Goal: Task Accomplishment & Management: Complete application form

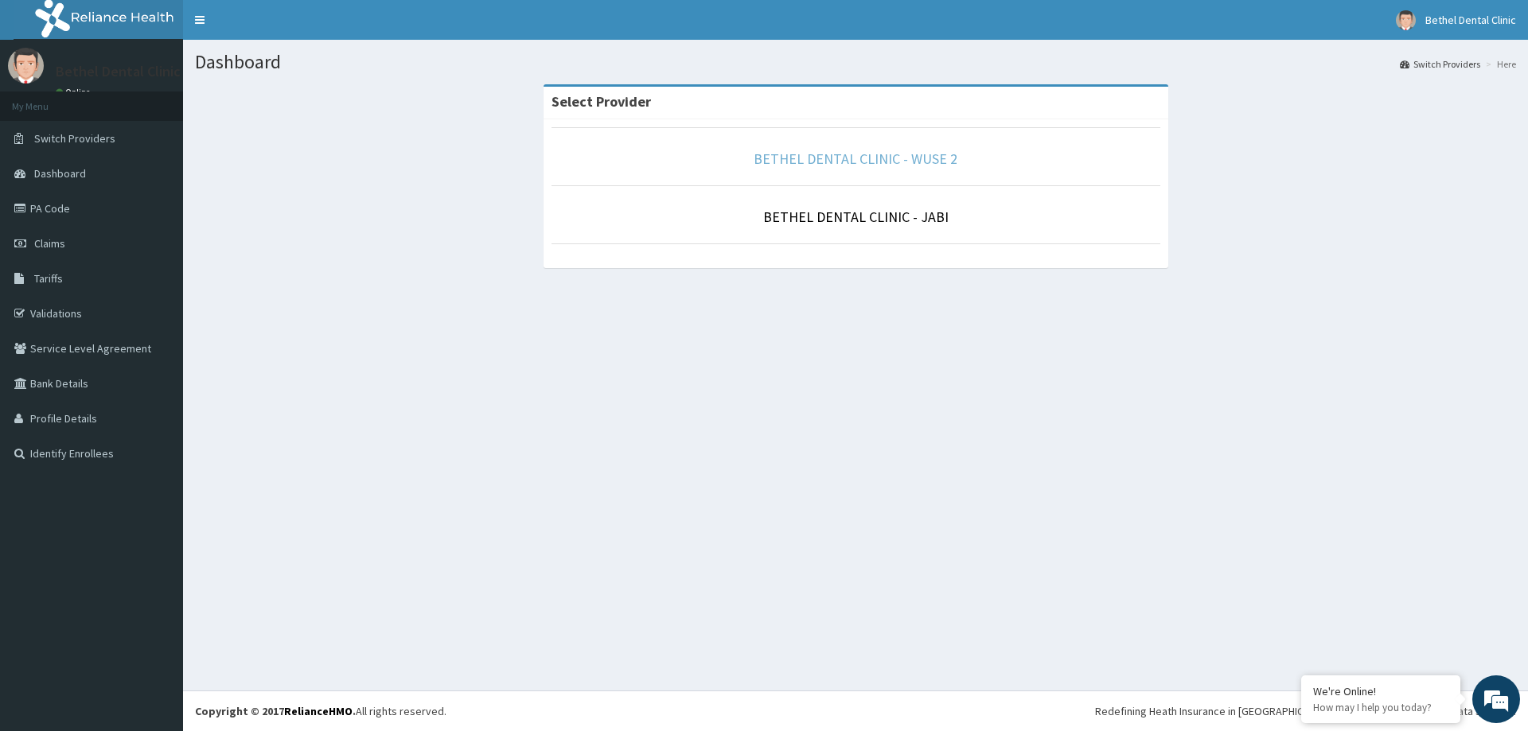
click at [815, 161] on link "BETHEL DENTAL CLINIC - WUSE 2" at bounding box center [856, 159] width 204 height 18
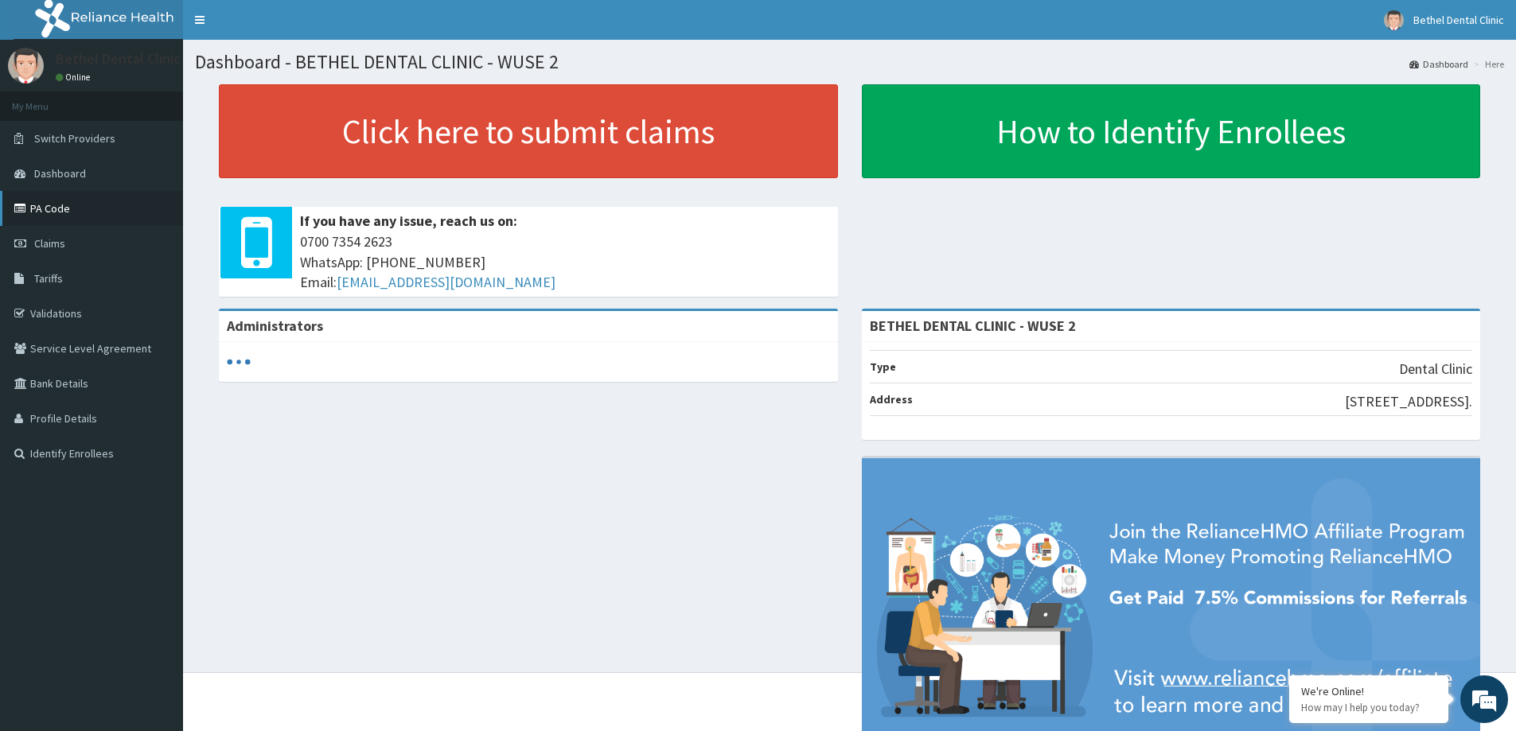
click at [67, 208] on link "PA Code" at bounding box center [91, 208] width 183 height 35
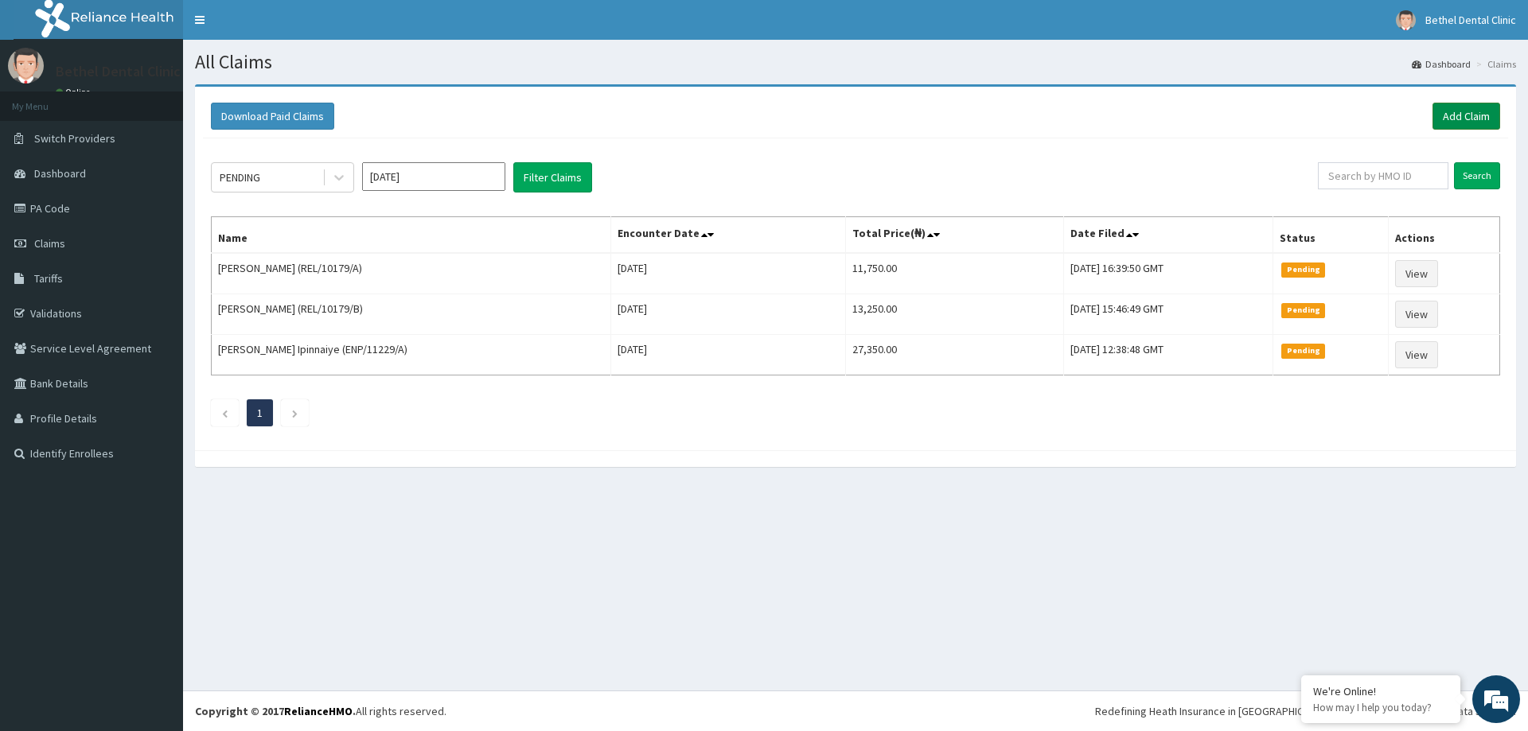
click at [1453, 114] on link "Add Claim" at bounding box center [1466, 116] width 68 height 27
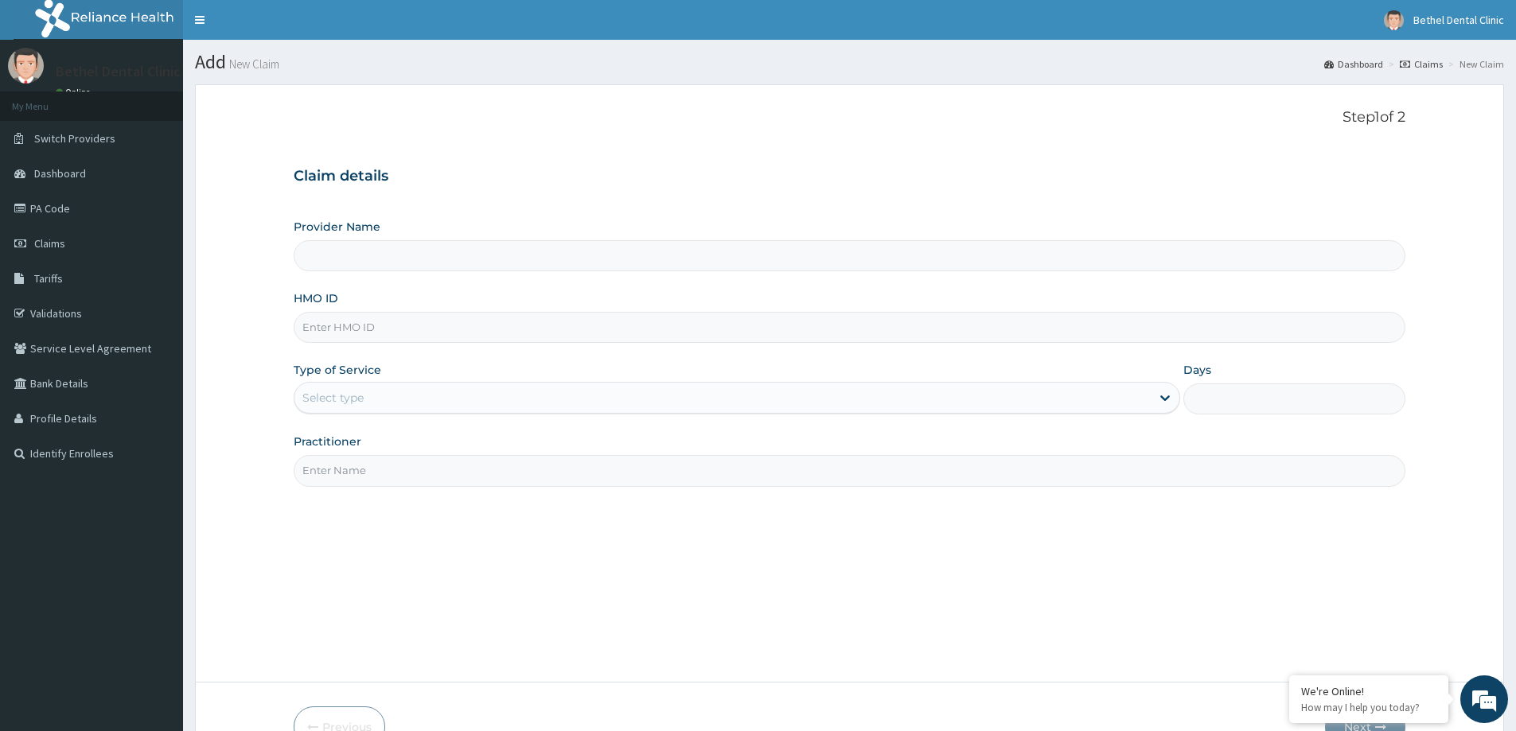
type input "BETHEL DENTAL CLINIC - WUSE 2"
click at [403, 321] on input "HMO ID" at bounding box center [850, 327] width 1112 height 31
type input "enp/12052/c"
click at [415, 405] on div "Select type" at bounding box center [722, 397] width 856 height 25
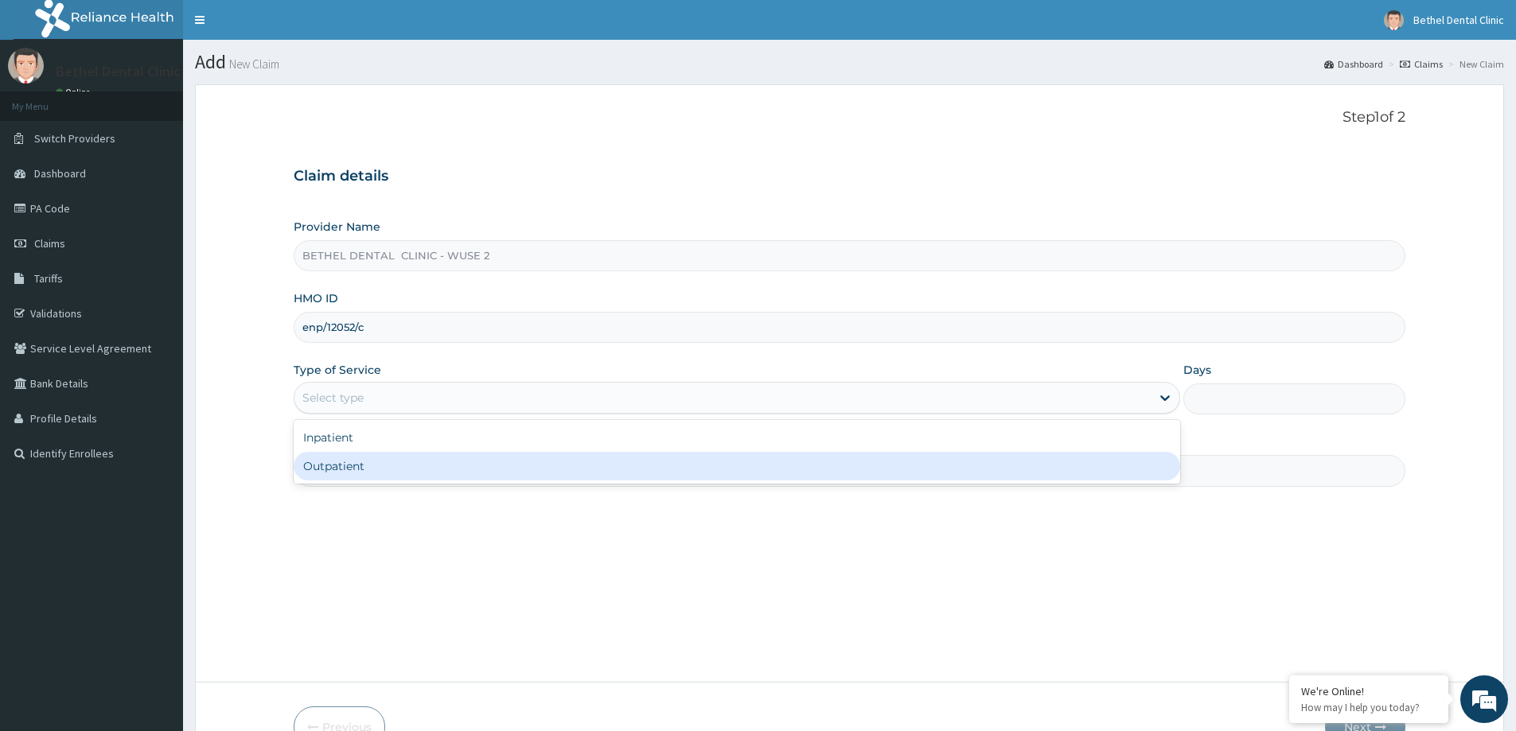
click at [364, 468] on div "Outpatient" at bounding box center [737, 466] width 886 height 29
type input "1"
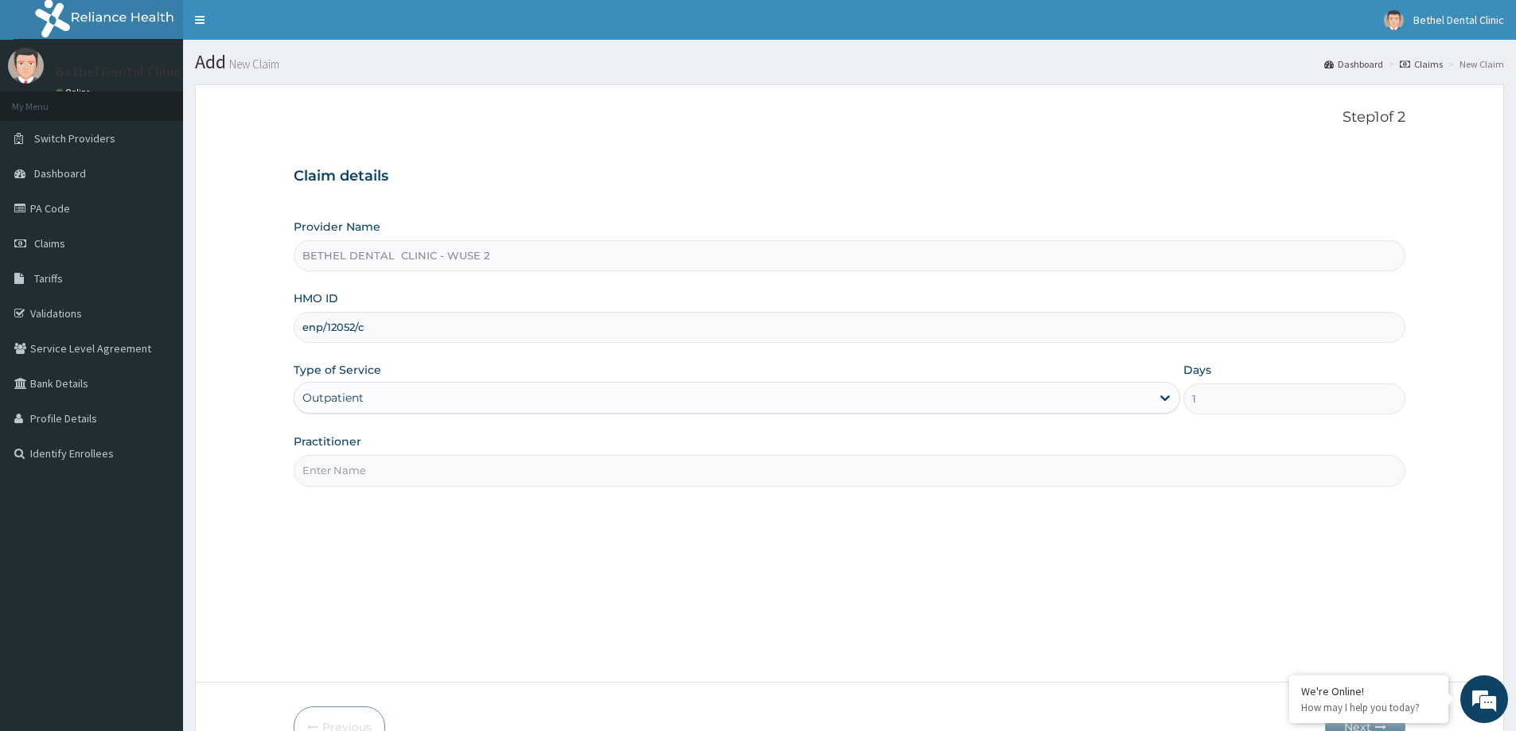
click at [383, 459] on input "Practitioner" at bounding box center [850, 470] width 1112 height 31
click at [307, 477] on input "dr isikwei uche" at bounding box center [850, 470] width 1112 height 31
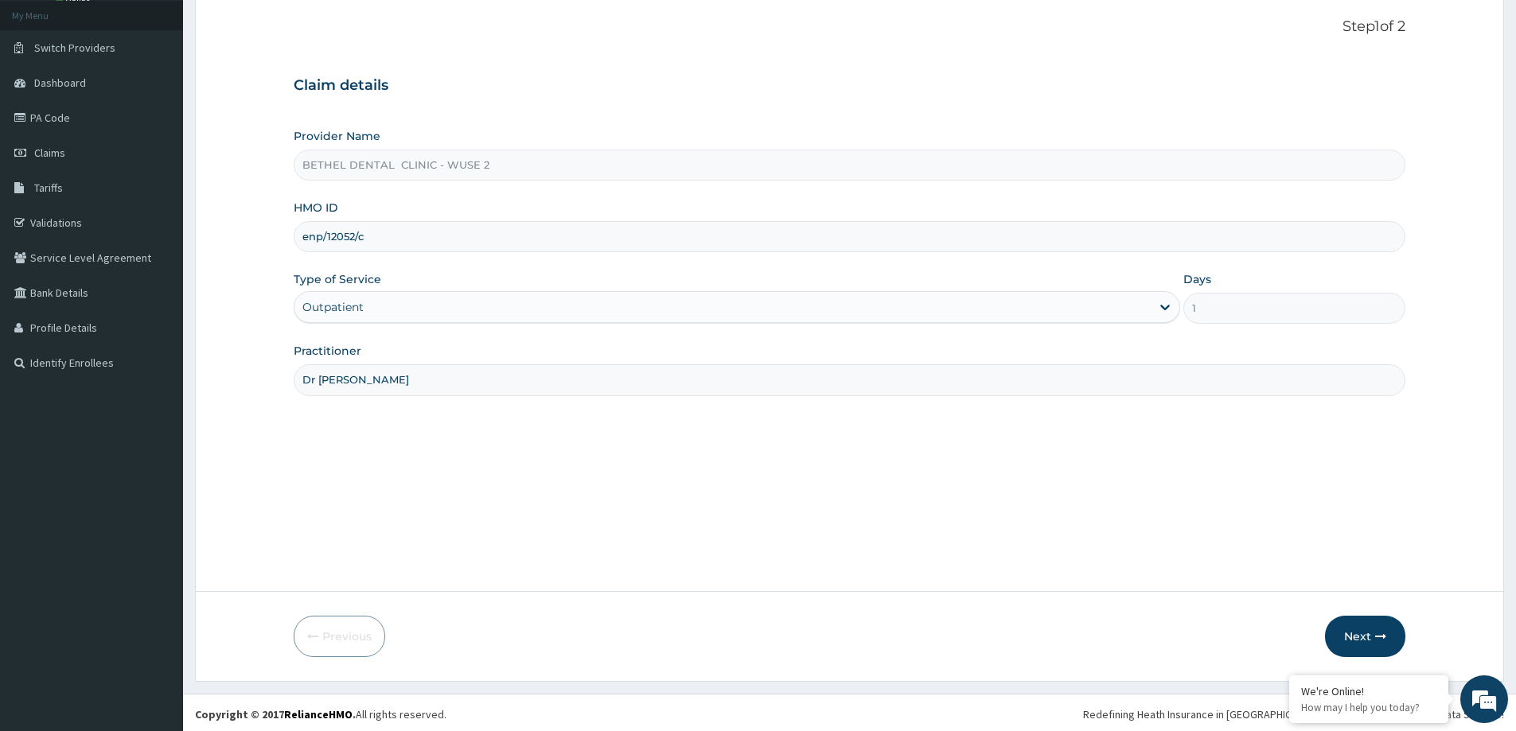
scroll to position [94, 0]
type input "Dr isikwei uche"
click at [1369, 640] on button "Next" at bounding box center [1365, 633] width 80 height 41
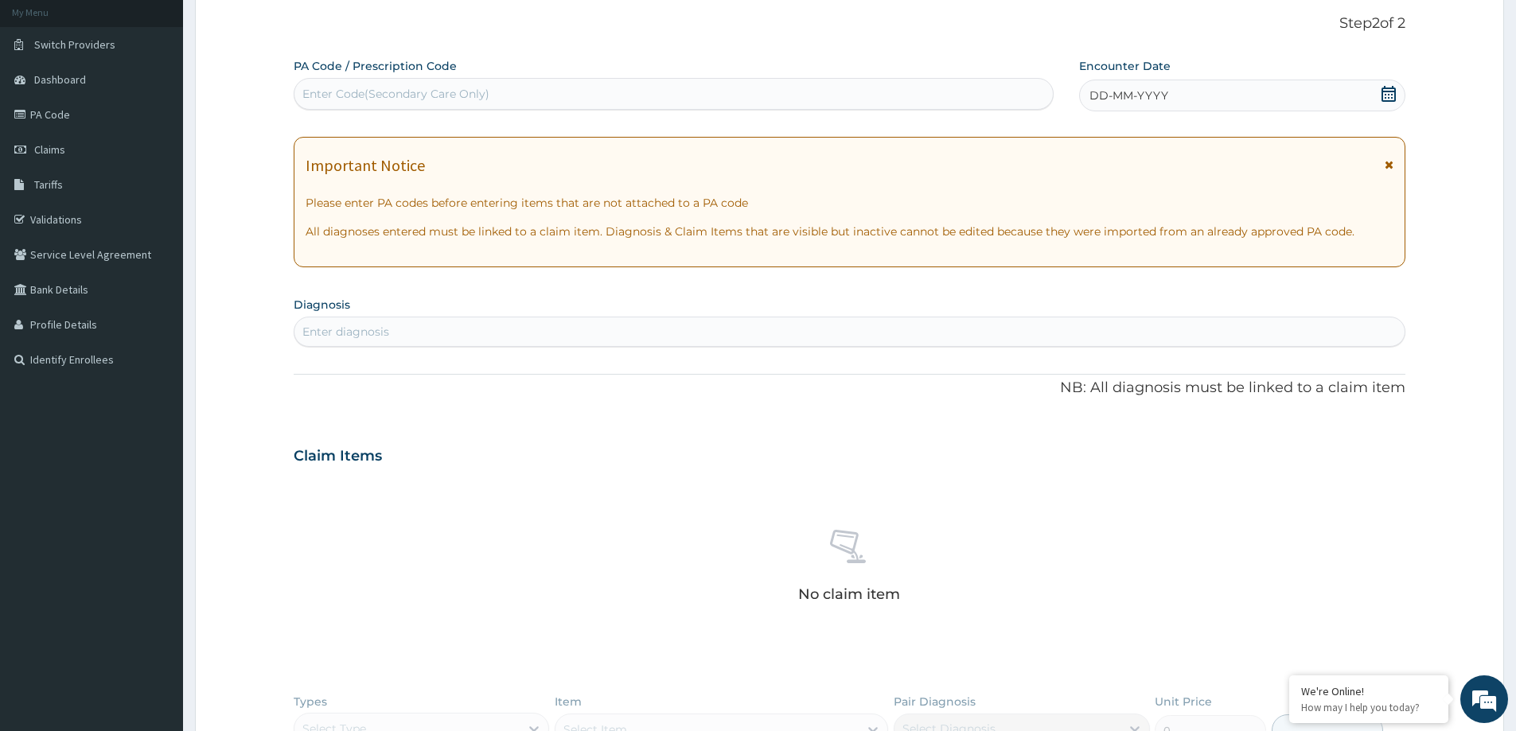
click at [448, 98] on div "Enter Code(Secondary Care Only)" at bounding box center [395, 94] width 187 height 16
paste input "PA/432F5E"
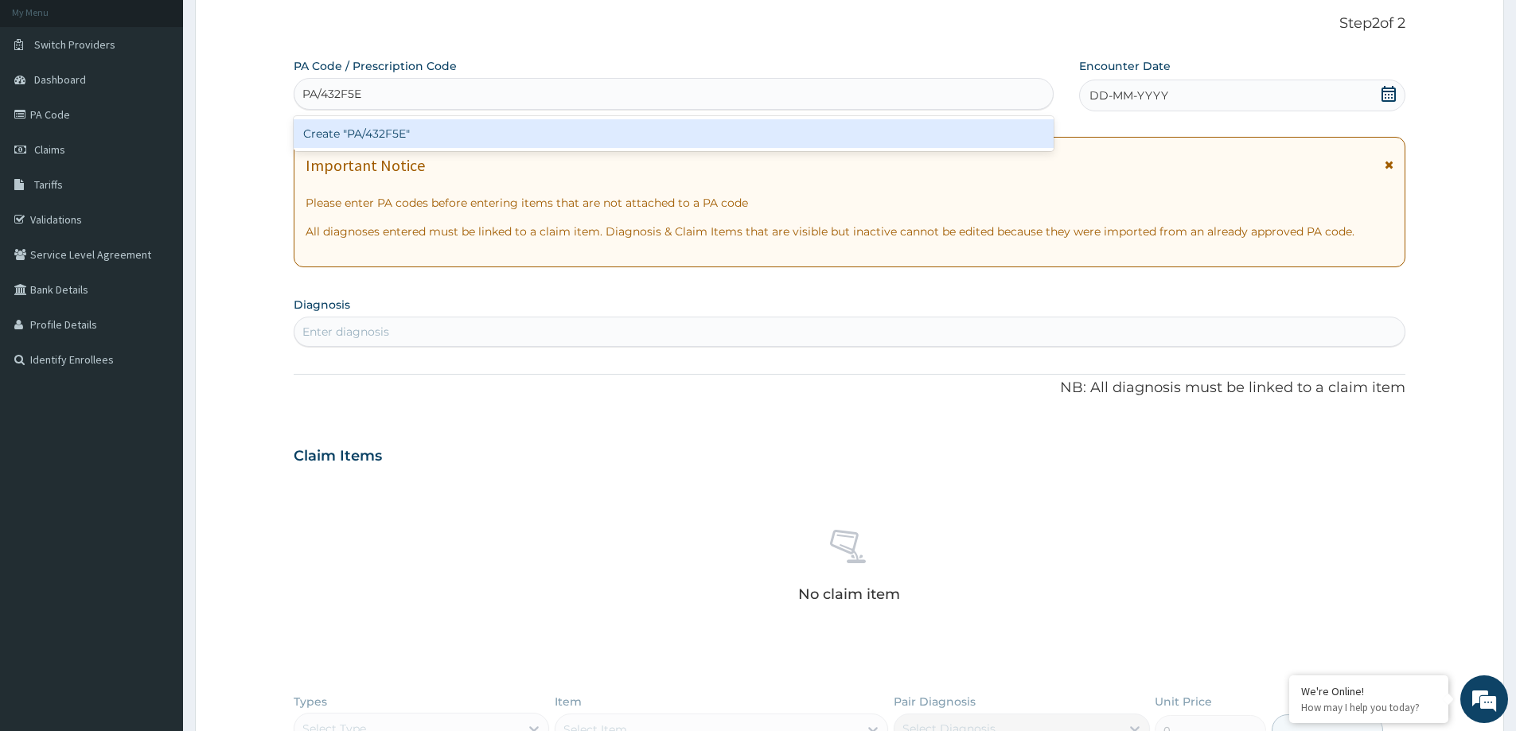
type input "PA/432F5E"
click at [1161, 98] on div "PA Code / Prescription Code option Create "PA/432F5E" focused, 1 of 1. 1 result…" at bounding box center [850, 462] width 1112 height 808
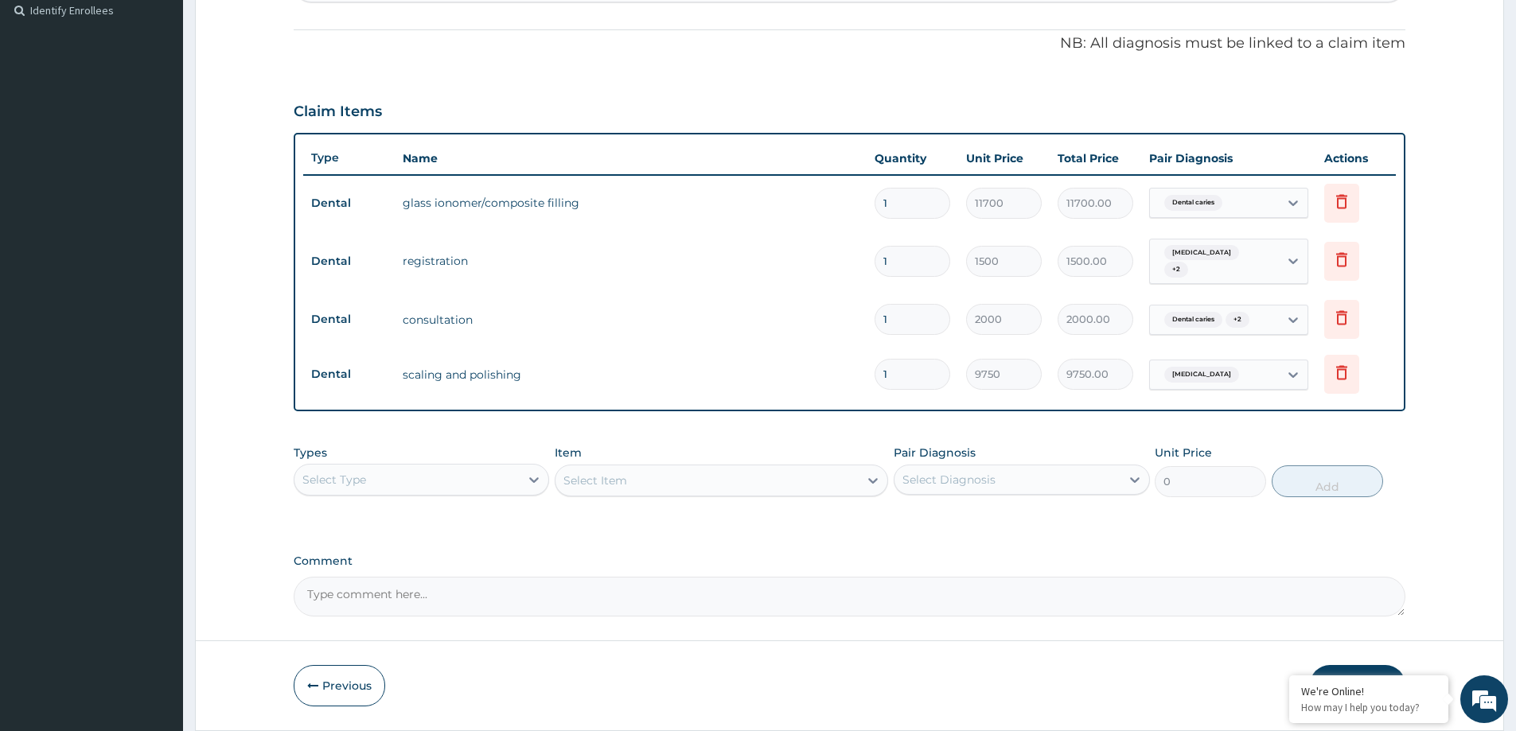
scroll to position [496, 0]
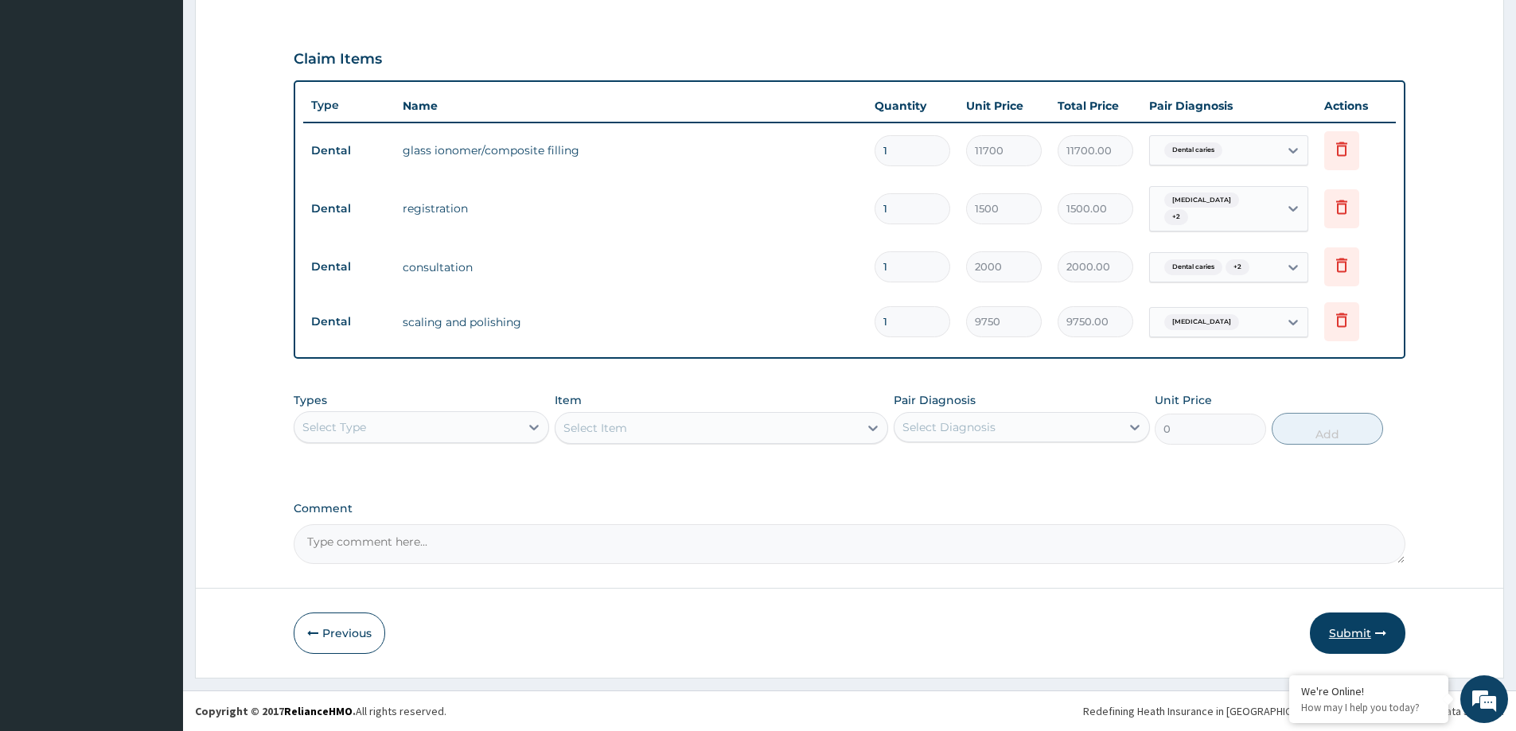
click at [1360, 634] on button "Submit" at bounding box center [1357, 633] width 95 height 41
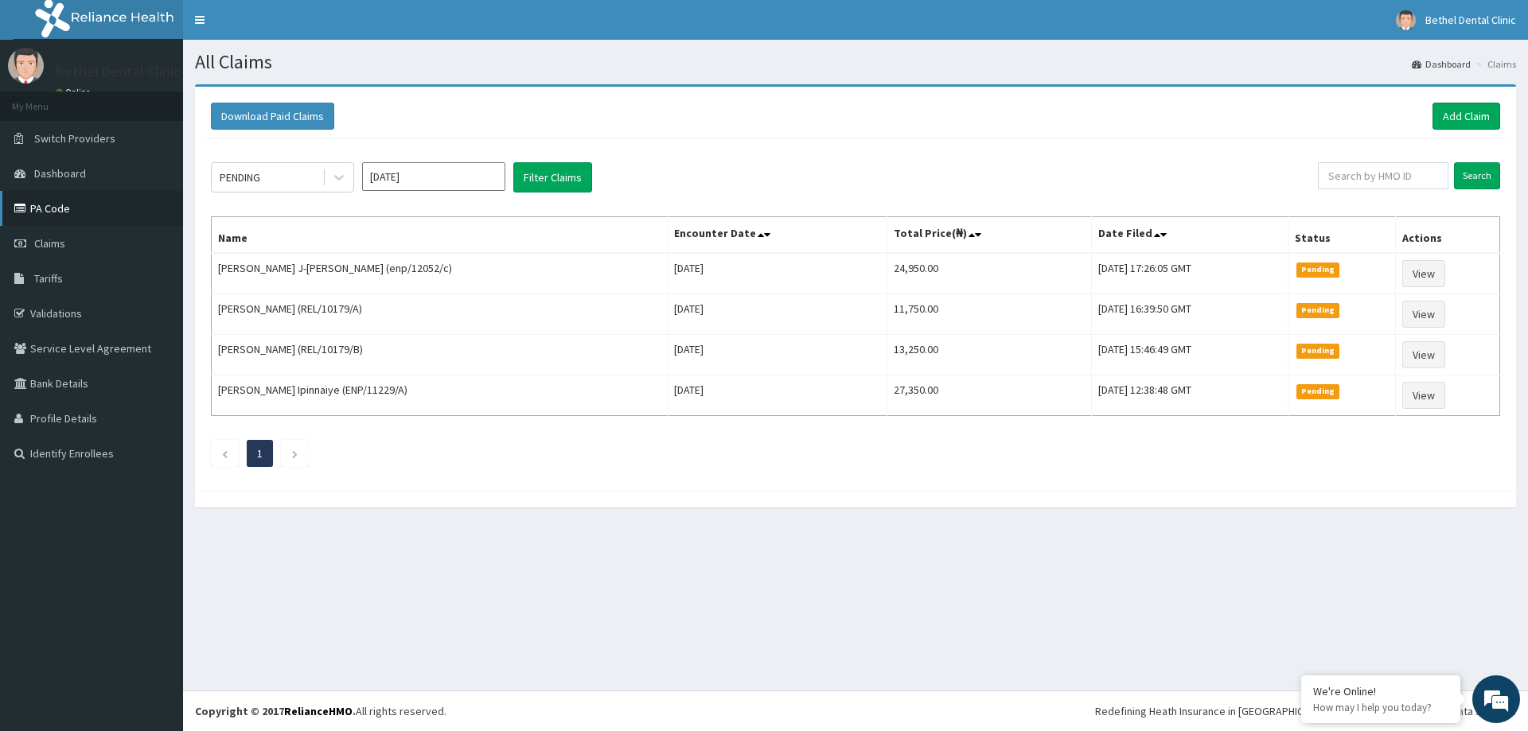
click at [45, 214] on link "PA Code" at bounding box center [91, 208] width 183 height 35
